Goal: Task Accomplishment & Management: Manage account settings

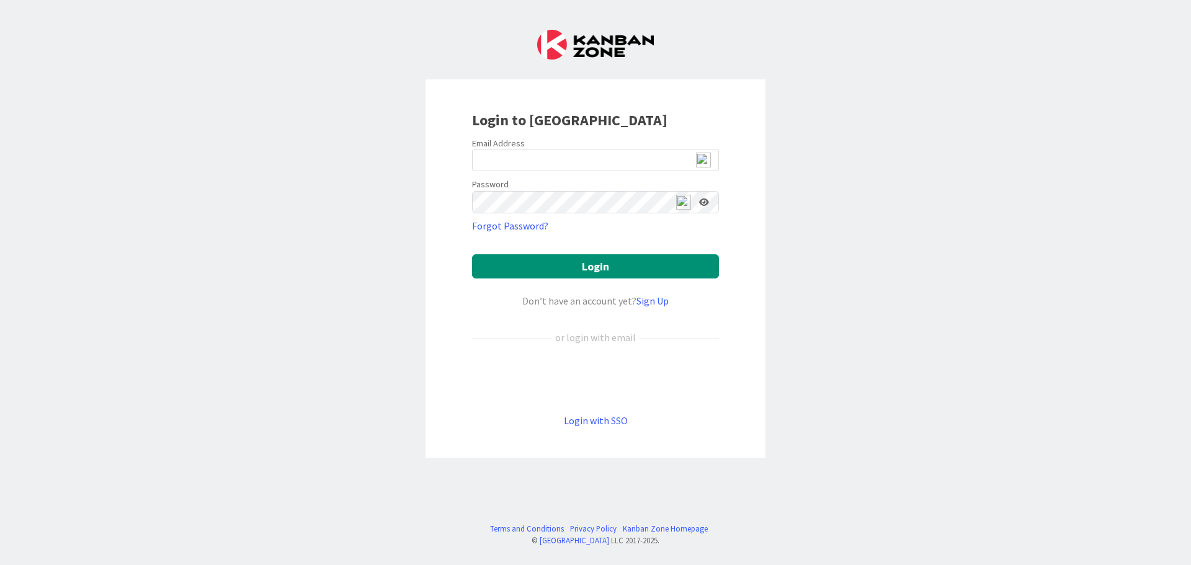
click at [705, 163] on img at bounding box center [703, 160] width 15 height 15
click at [710, 163] on span "2" at bounding box center [708, 166] width 9 height 11
type input "[EMAIL_ADDRESS][DOMAIN_NAME]"
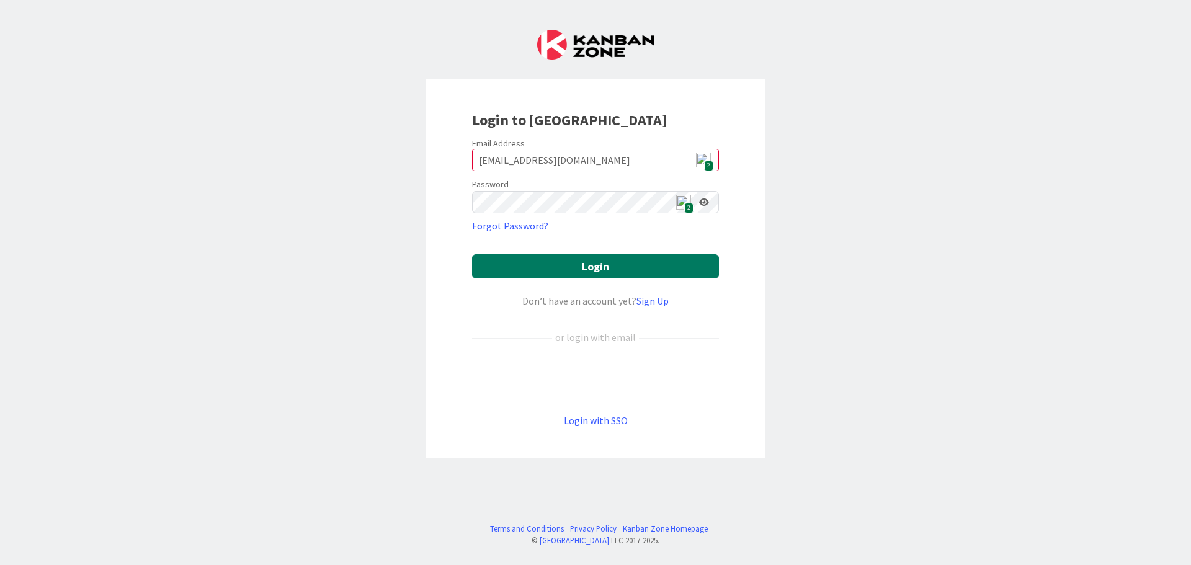
click at [630, 267] on button "Login" at bounding box center [595, 266] width 247 height 24
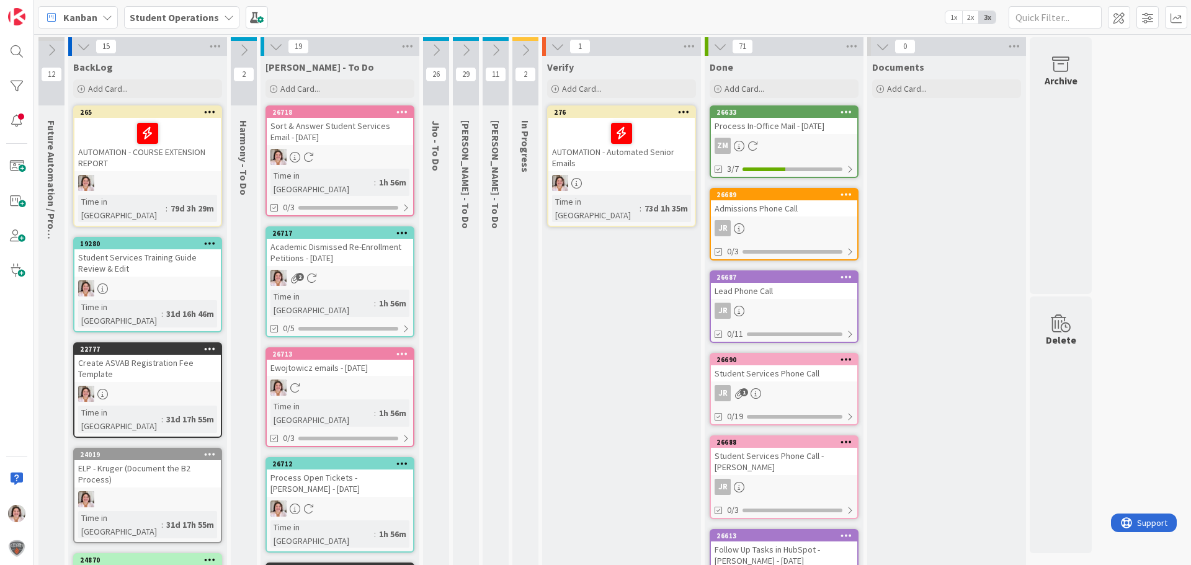
click at [525, 49] on icon at bounding box center [526, 50] width 14 height 14
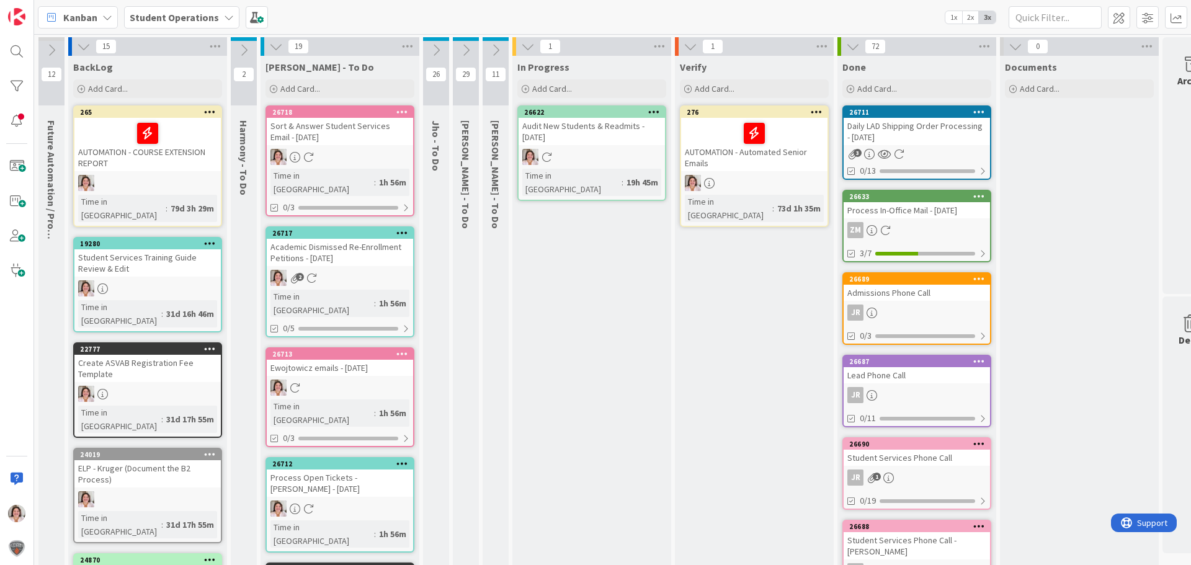
click at [244, 49] on icon at bounding box center [244, 50] width 14 height 14
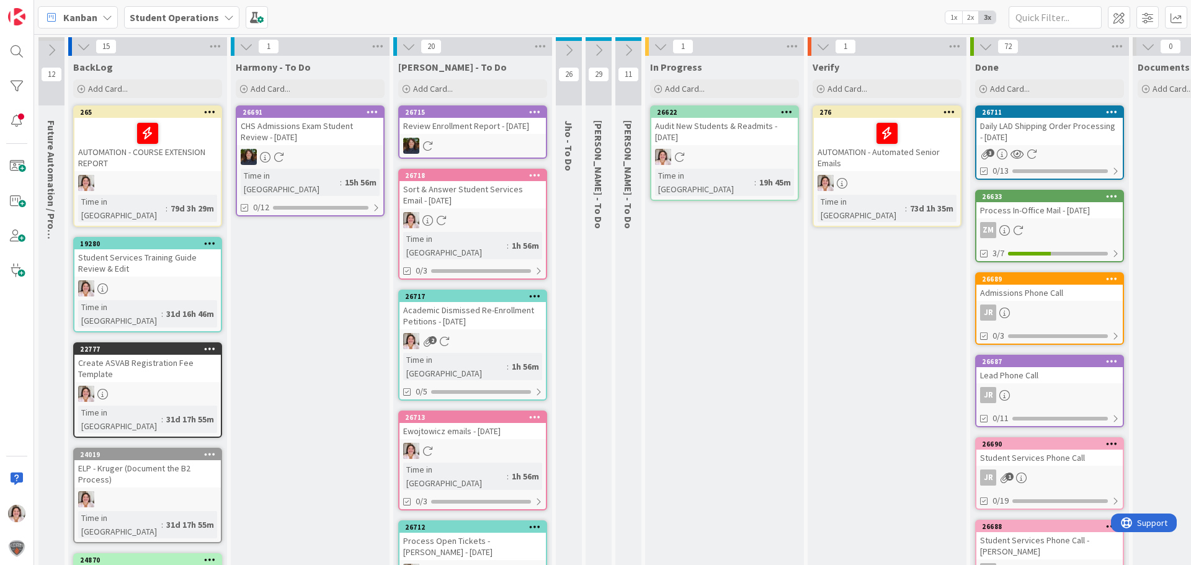
click at [539, 111] on icon at bounding box center [535, 111] width 12 height 9
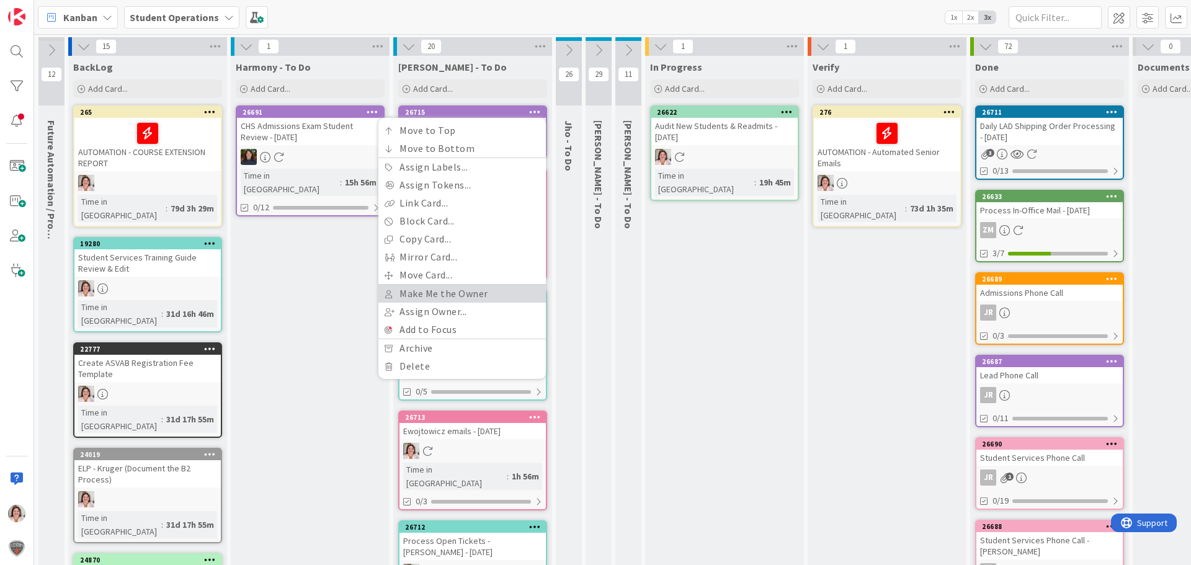
click at [455, 293] on link "Make Me the Owner" at bounding box center [461, 294] width 167 height 18
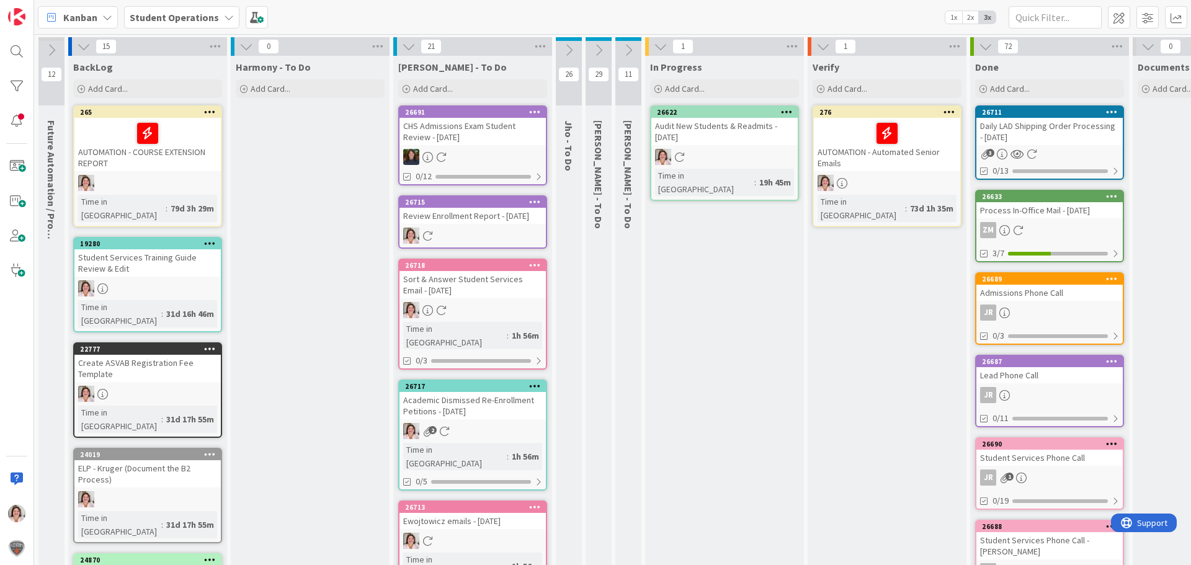
click at [540, 112] on icon at bounding box center [535, 111] width 12 height 9
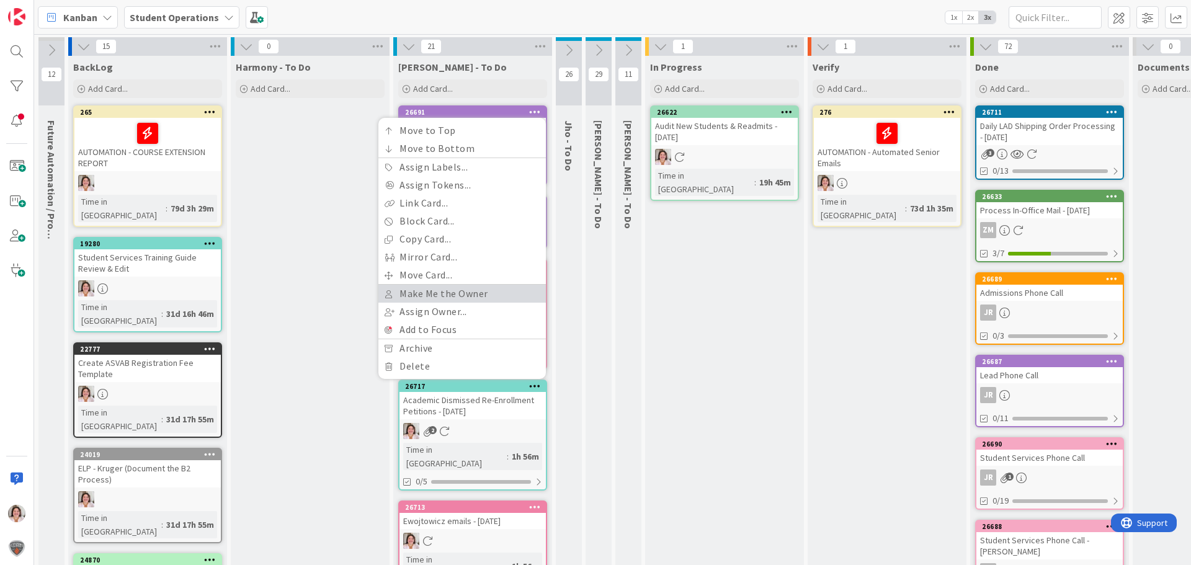
click at [440, 290] on link "Make Me the Owner" at bounding box center [461, 294] width 167 height 18
